Goal: Communication & Community: Ask a question

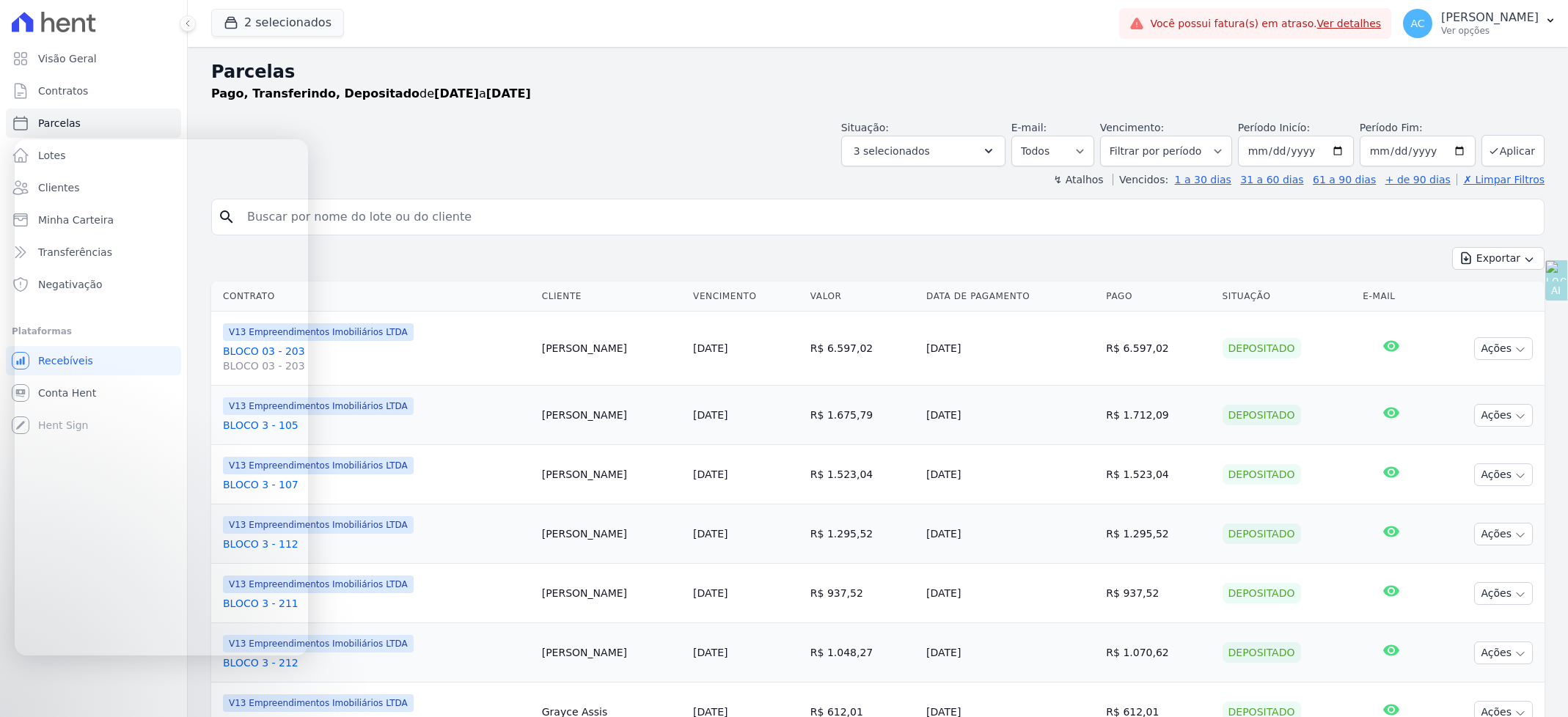
select select
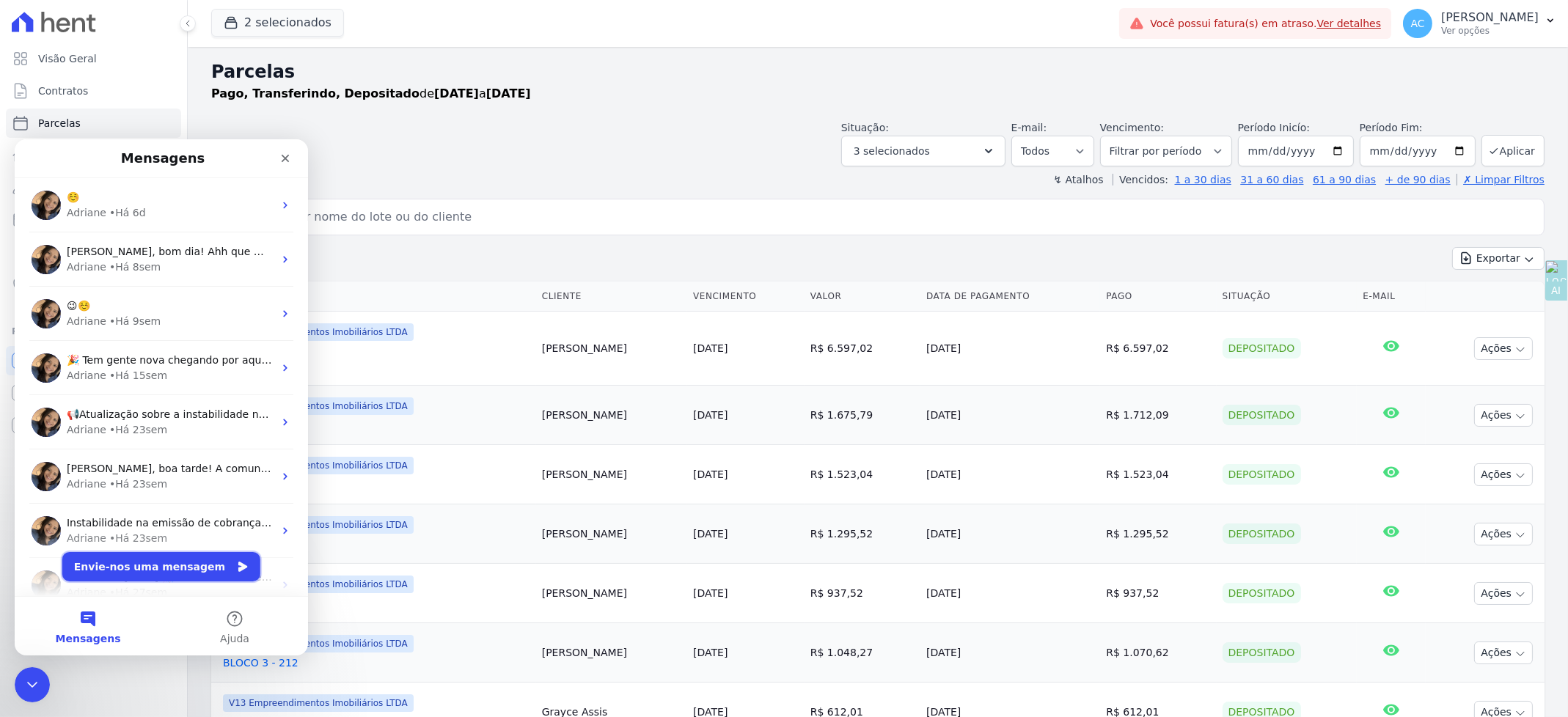
click at [114, 569] on button "Envie-nos uma mensagem" at bounding box center [161, 566] width 198 height 29
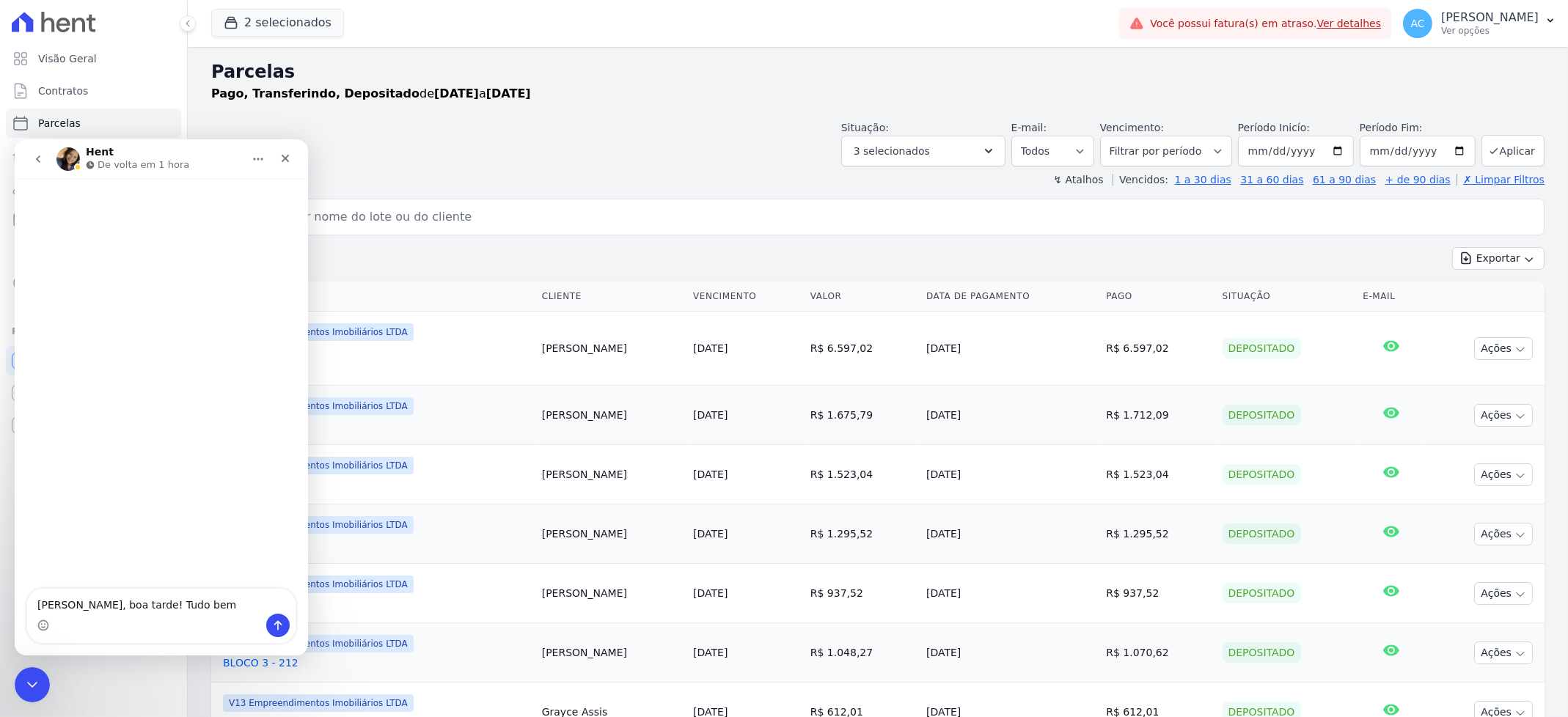
type textarea "[PERSON_NAME], boa tarde! Tudo bem?"
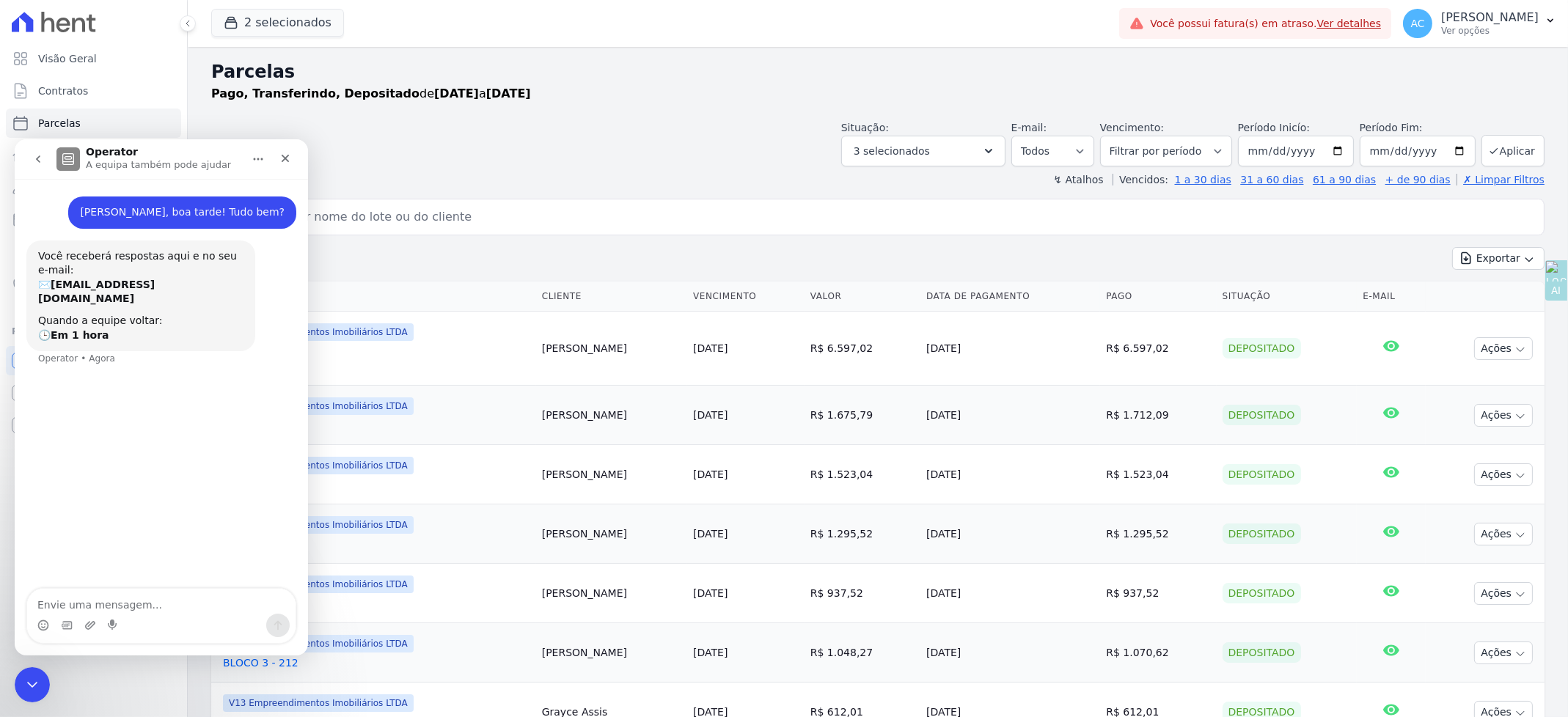
click at [154, 601] on textarea "Envie uma mensagem..." at bounding box center [161, 600] width 268 height 25
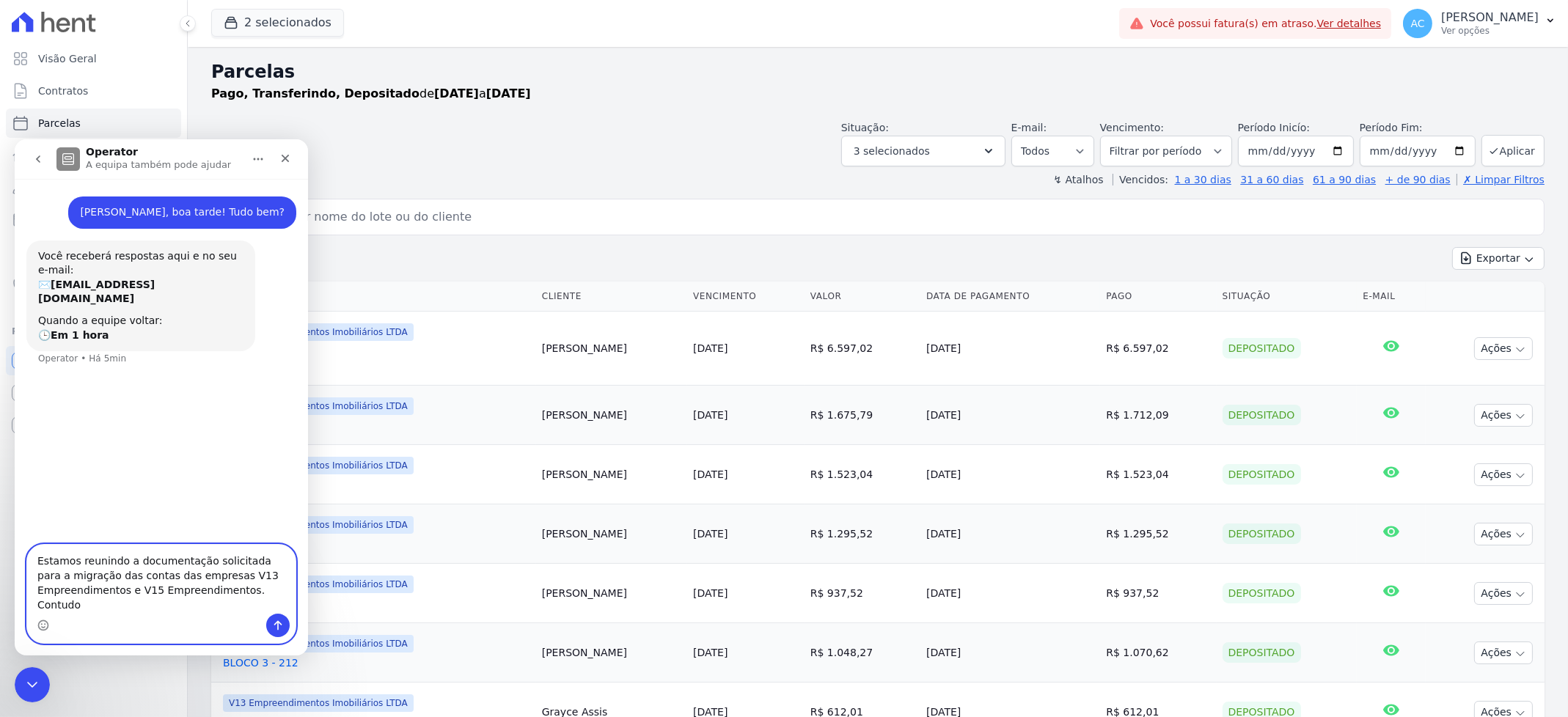
click at [239, 602] on textarea "Estamos reunindo a documentação solicitada para a migração das contas das empre…" at bounding box center [161, 578] width 268 height 69
type textarea "Estamos reunindo a documentação solicitada para a migração das contas das empre…"
drag, startPoint x: 125, startPoint y: 620, endPoint x: 19, endPoint y: 546, distance: 129.3
click at [19, 546] on div "Estamos reunindo a documentação solicitada para a migração das contas das empre…" at bounding box center [162, 593] width 294 height 100
drag, startPoint x: 73, startPoint y: 592, endPoint x: 22, endPoint y: 666, distance: 89.9
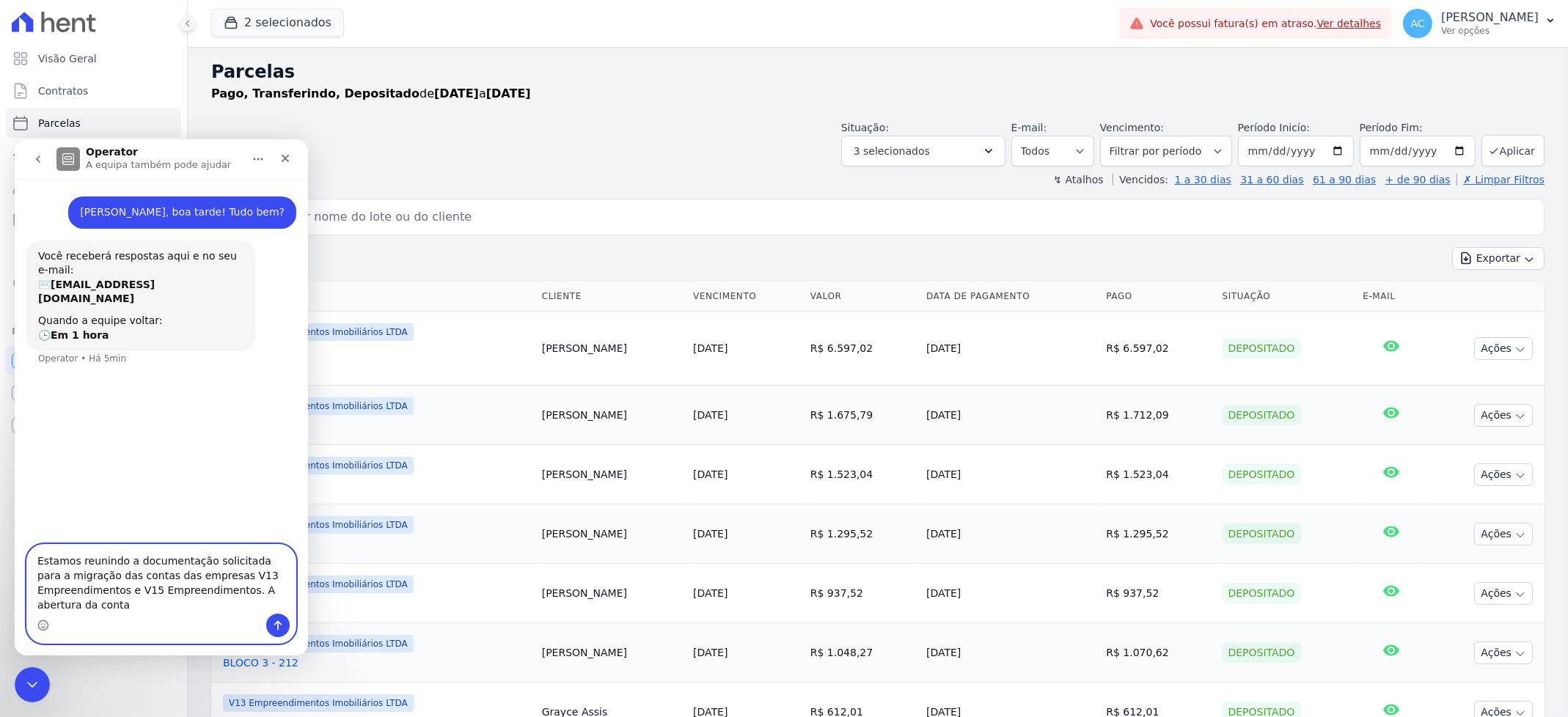
click html "Operator A equipa também pode ajudar [PERSON_NAME], boa tarde! Tudo bem? [PERSO…"
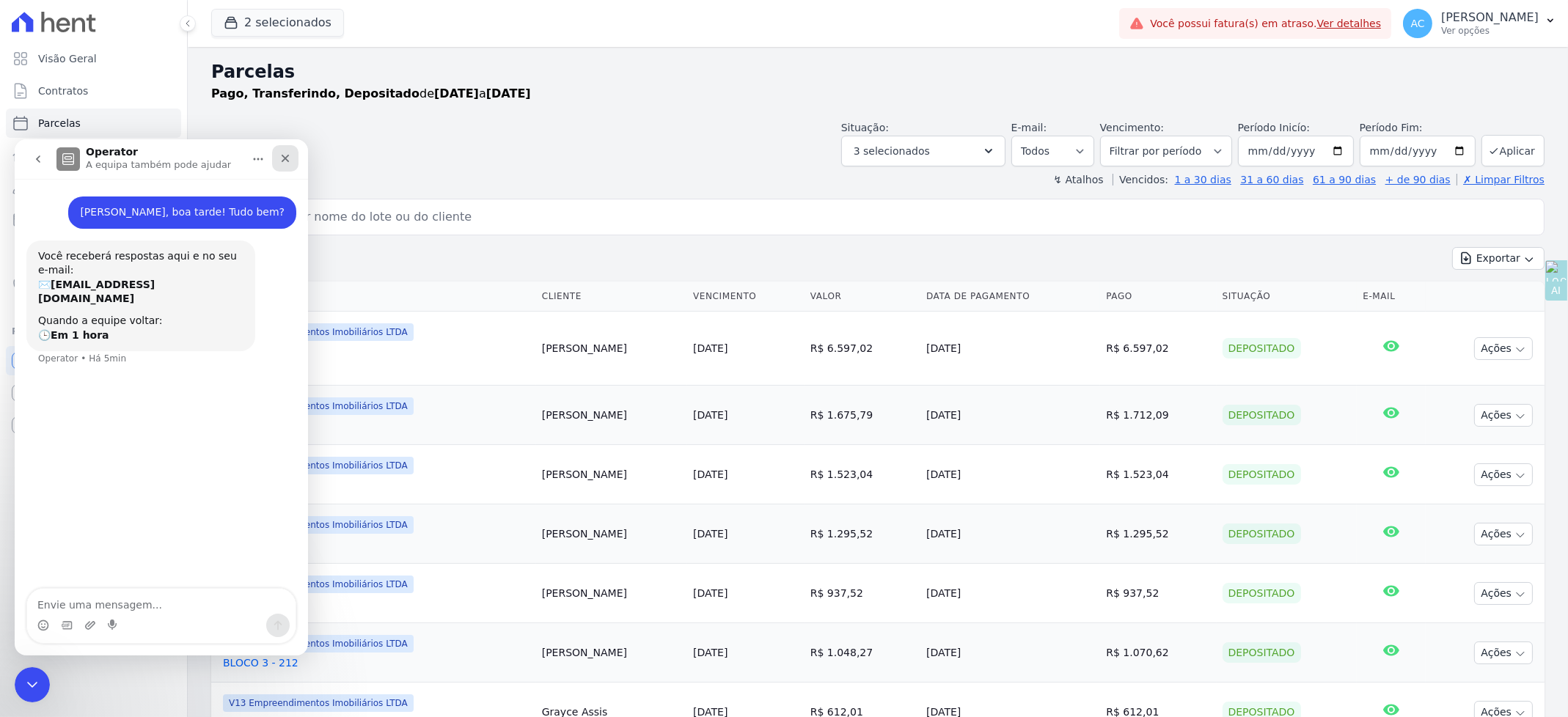
click at [287, 156] on icon "Fechar" at bounding box center [285, 157] width 11 height 11
